Goal: Navigation & Orientation: Find specific page/section

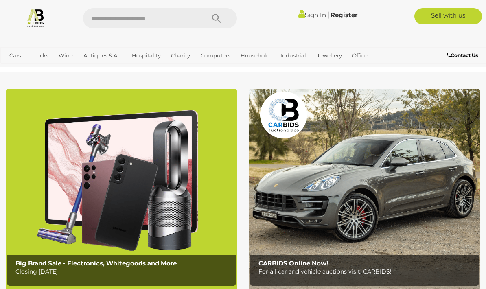
scroll to position [3828, 0]
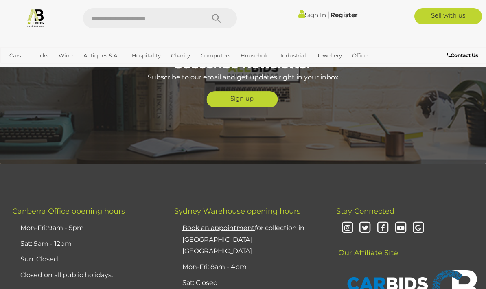
click at [43, 16] on img at bounding box center [35, 17] width 19 height 19
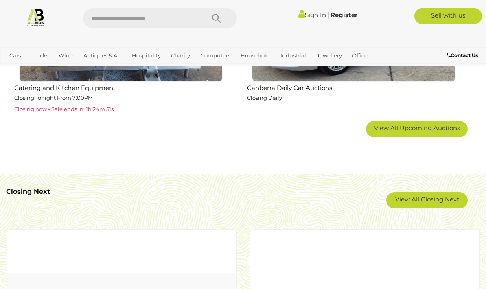
scroll to position [1399, 0]
click at [448, 130] on link "View All Upcoming Auctions" at bounding box center [417, 129] width 102 height 16
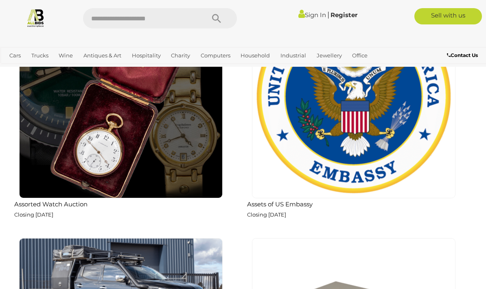
scroll to position [2002, 0]
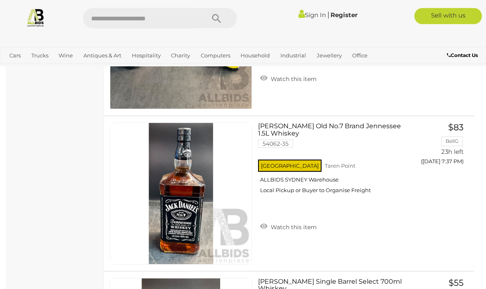
scroll to position [6336, 0]
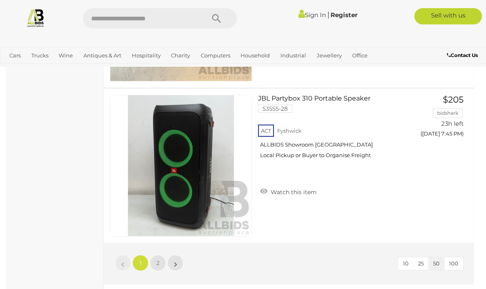
click at [159, 263] on span "2" at bounding box center [157, 262] width 3 height 7
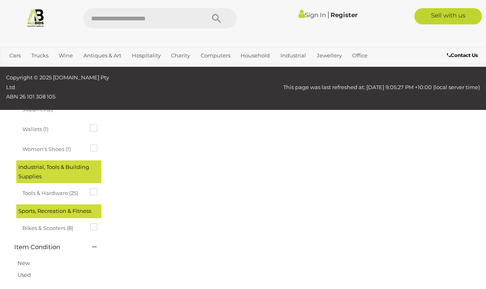
scroll to position [135, 0]
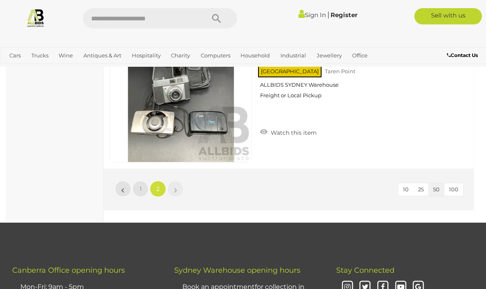
scroll to position [7175, 0]
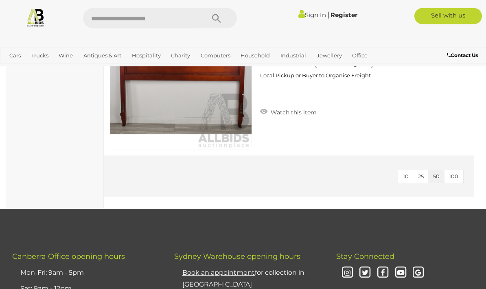
scroll to position [3630, 0]
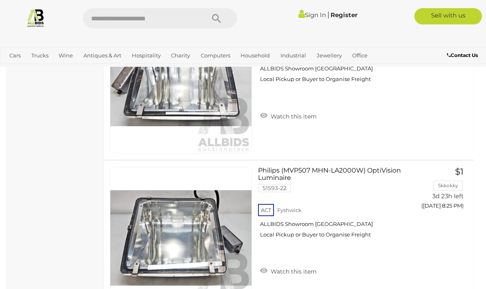
scroll to position [7617, 0]
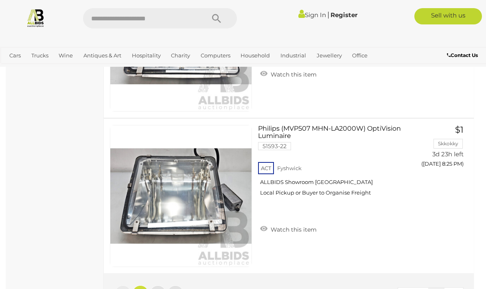
click at [159, 297] on link "2" at bounding box center [158, 293] width 16 height 16
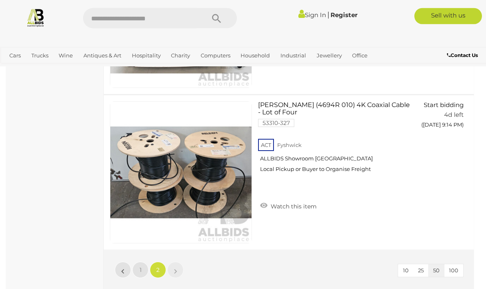
scroll to position [649, 0]
